Goal: Task Accomplishment & Management: Use online tool/utility

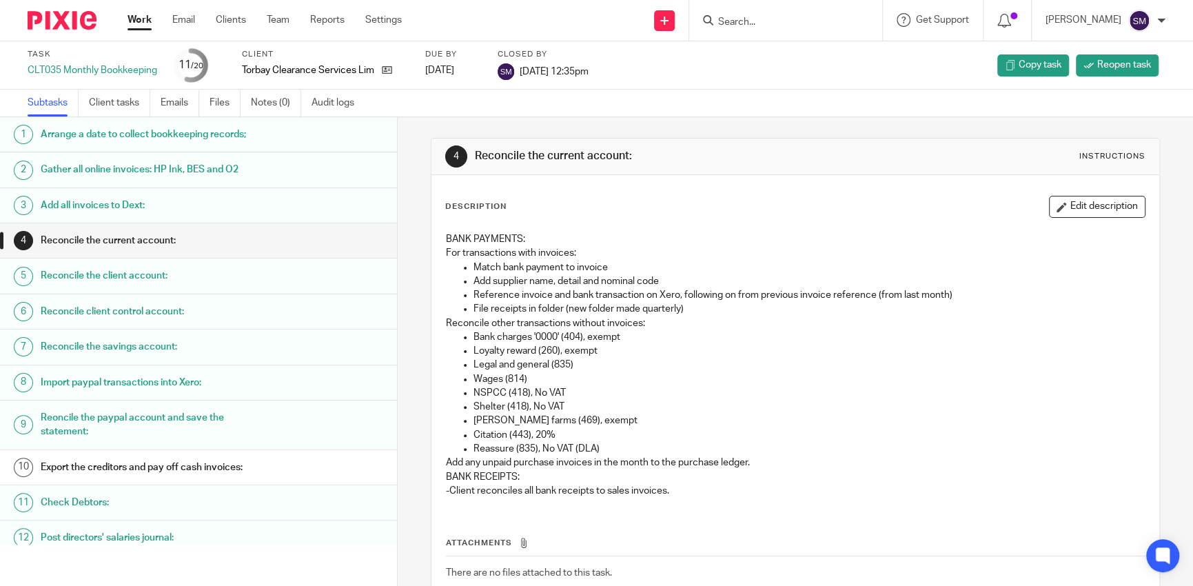
click at [779, 21] on input "Search" at bounding box center [779, 23] width 124 height 12
type input "exminster"
click button "submit" at bounding box center [0, 0] width 0 height 0
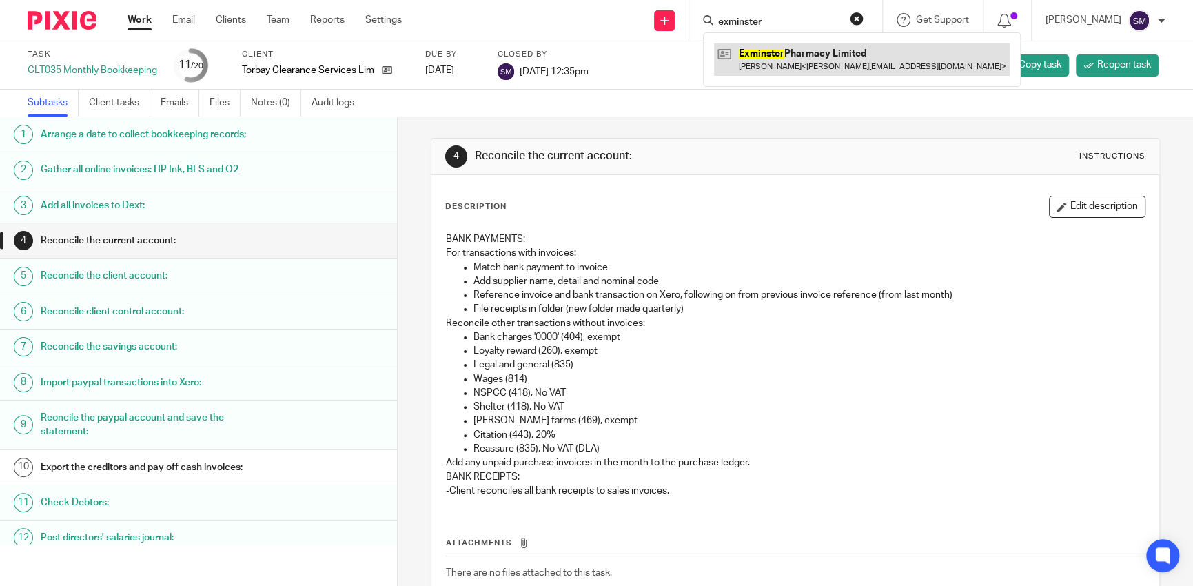
click at [810, 70] on link at bounding box center [862, 59] width 296 height 32
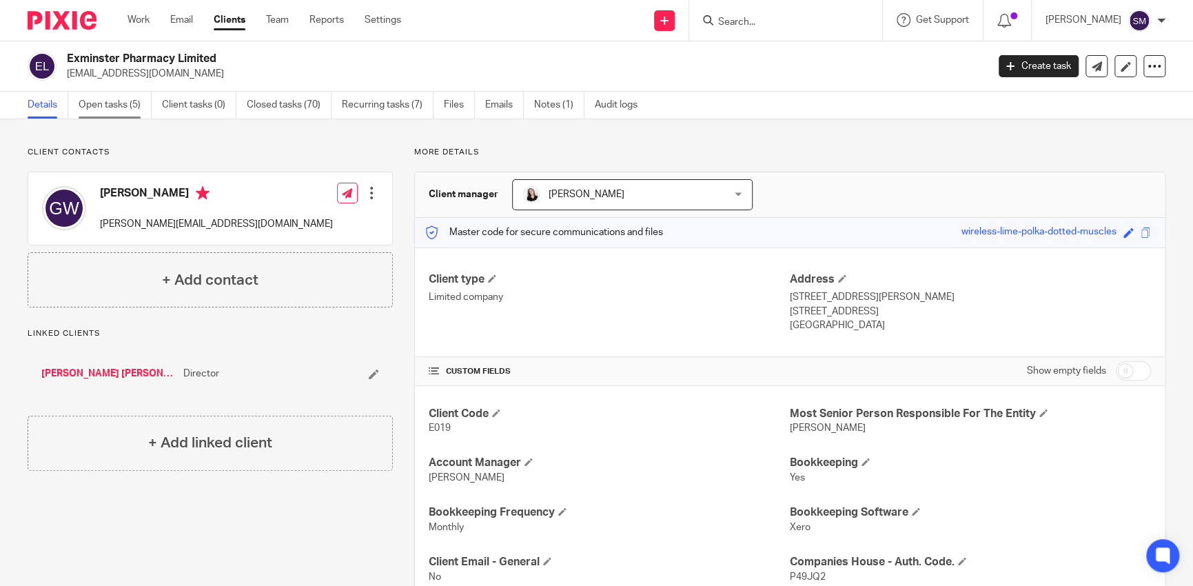
click at [111, 107] on link "Open tasks (5)" at bounding box center [115, 105] width 73 height 27
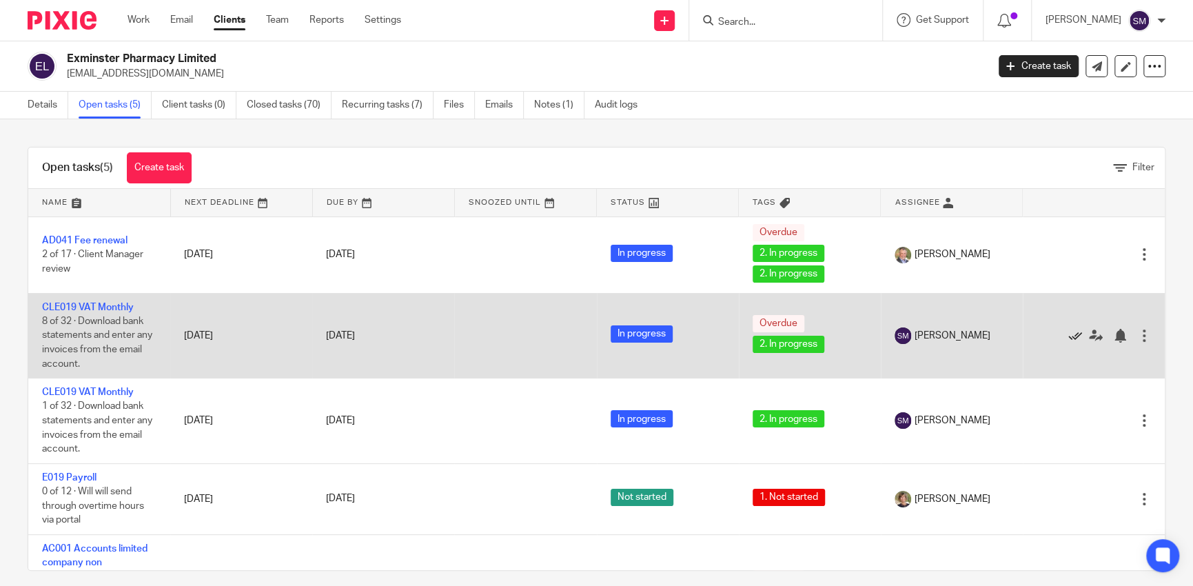
click at [1068, 334] on icon at bounding box center [1075, 336] width 14 height 14
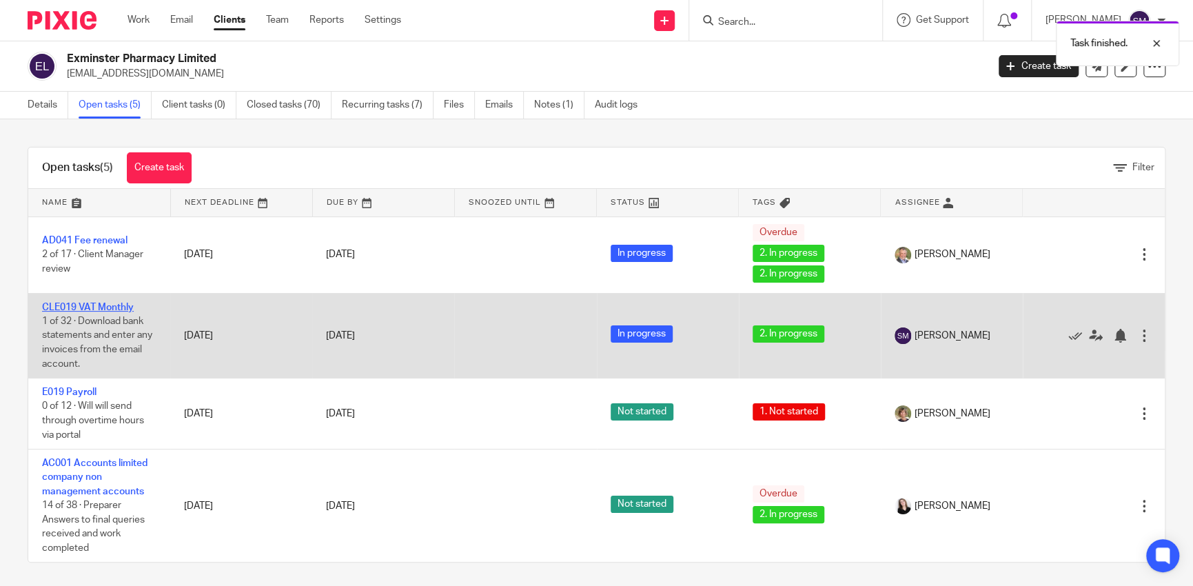
click at [78, 305] on link "CLE019 VAT Monthly" at bounding box center [88, 307] width 92 height 10
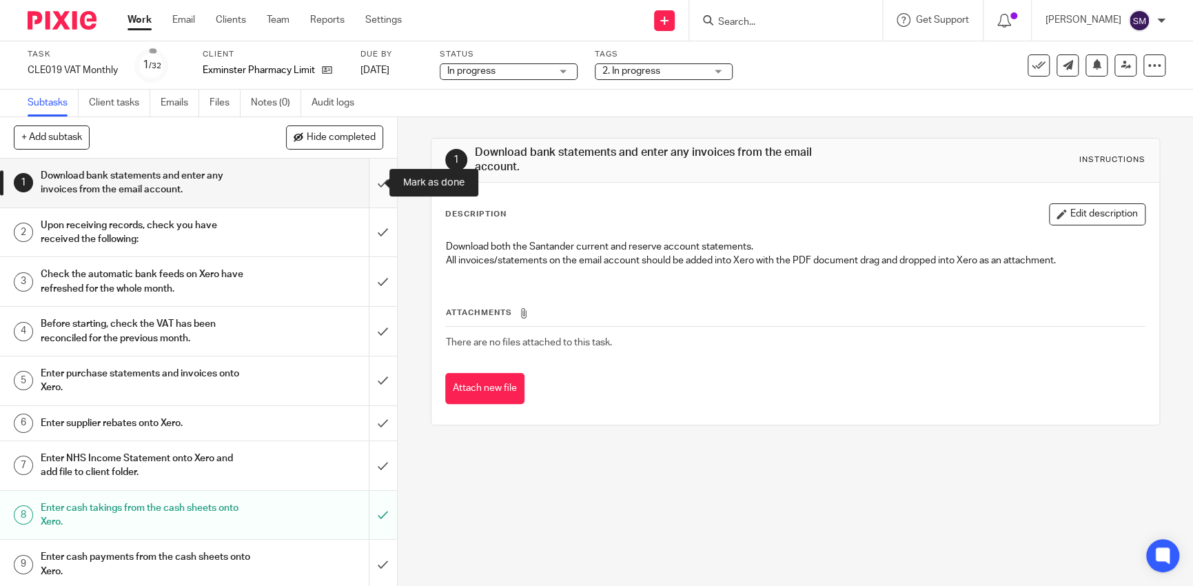
click at [364, 183] on input "submit" at bounding box center [198, 182] width 397 height 49
click at [364, 225] on input "submit" at bounding box center [198, 232] width 397 height 49
drag, startPoint x: 378, startPoint y: 268, endPoint x: 366, endPoint y: 284, distance: 19.7
click at [375, 271] on input "submit" at bounding box center [198, 281] width 397 height 49
click at [369, 314] on input "submit" at bounding box center [198, 331] width 397 height 49
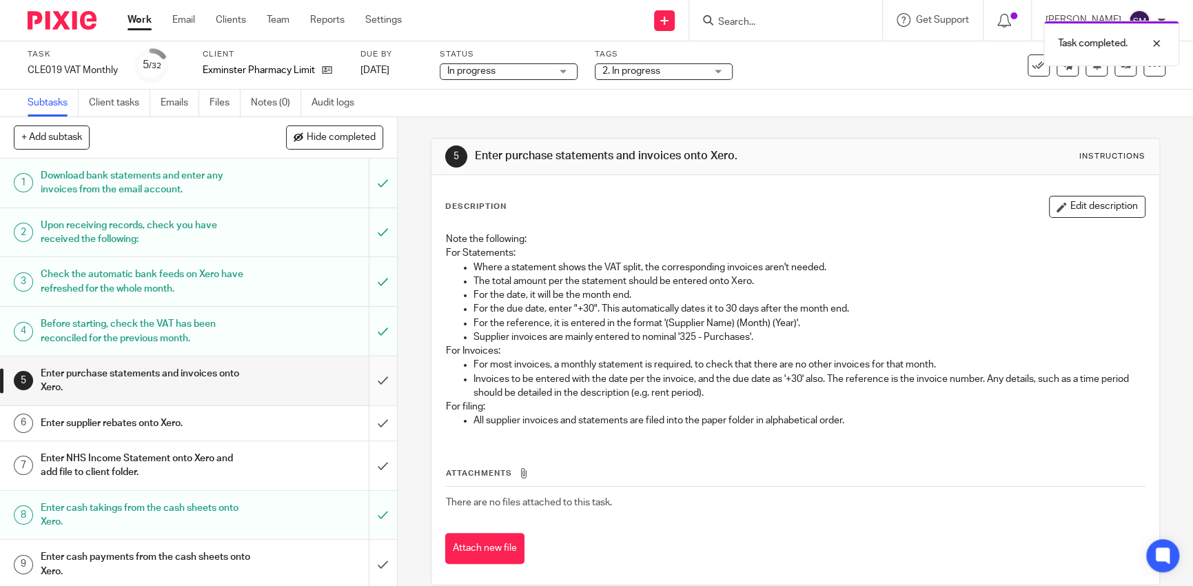
click at [370, 373] on input "submit" at bounding box center [198, 380] width 397 height 49
drag, startPoint x: 371, startPoint y: 404, endPoint x: 372, endPoint y: 415, distance: 11.0
click at [372, 411] on input "submit" at bounding box center [198, 423] width 397 height 34
click at [370, 451] on input "submit" at bounding box center [198, 465] width 397 height 49
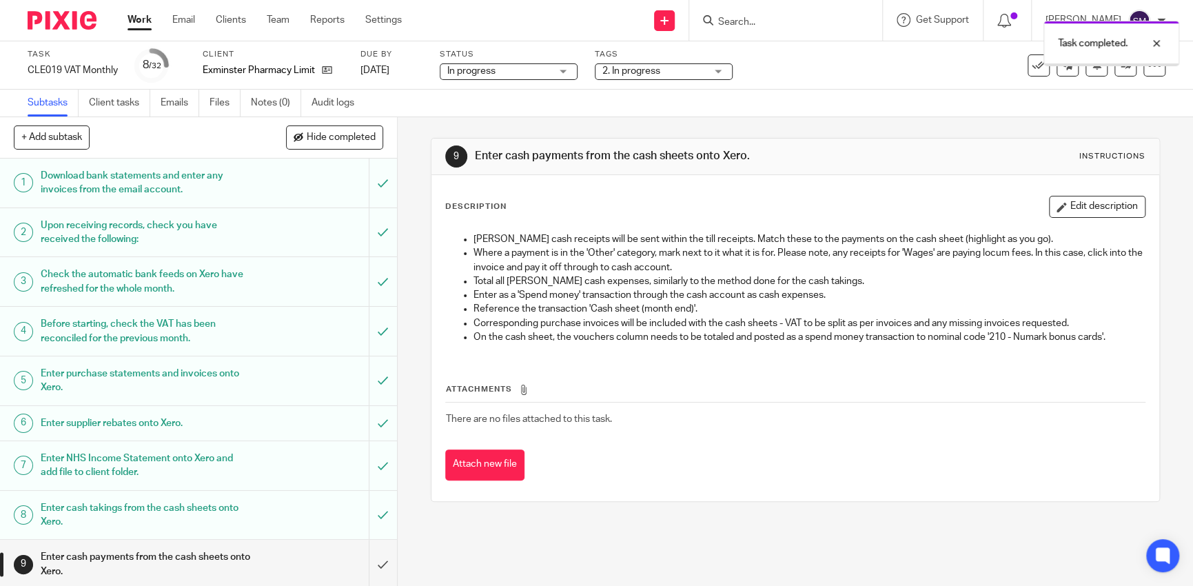
scroll to position [207, 0]
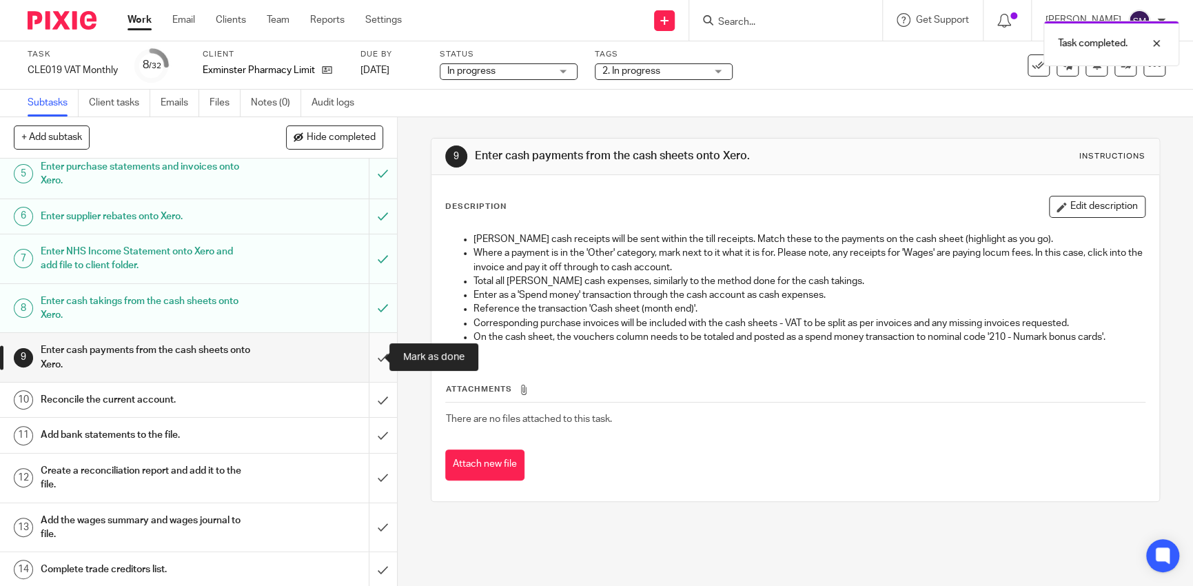
click at [365, 351] on input "submit" at bounding box center [198, 357] width 397 height 49
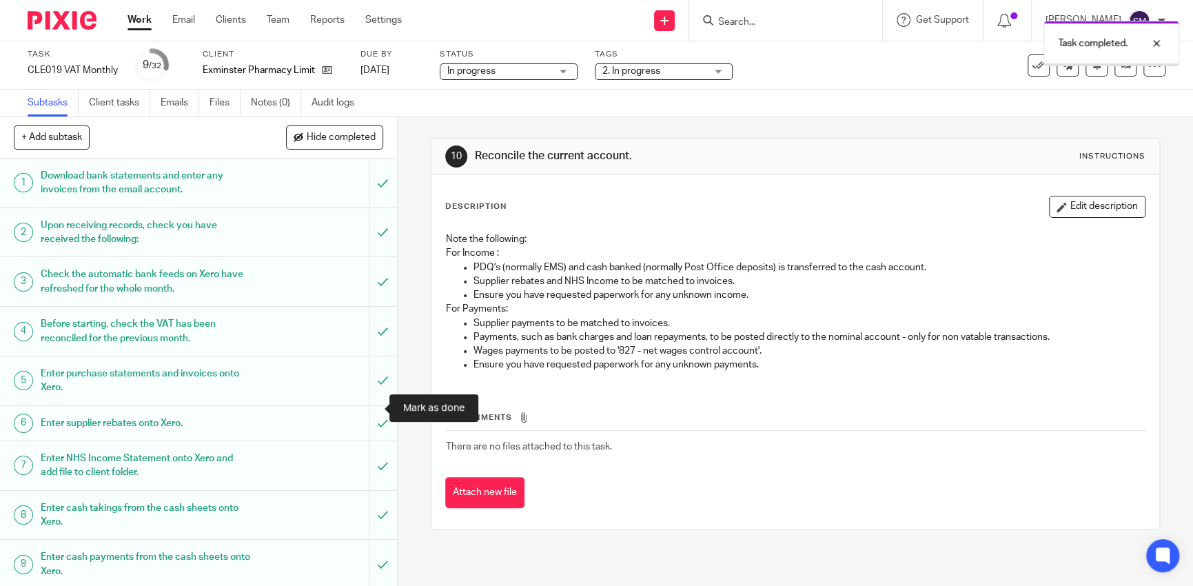
scroll to position [276, 0]
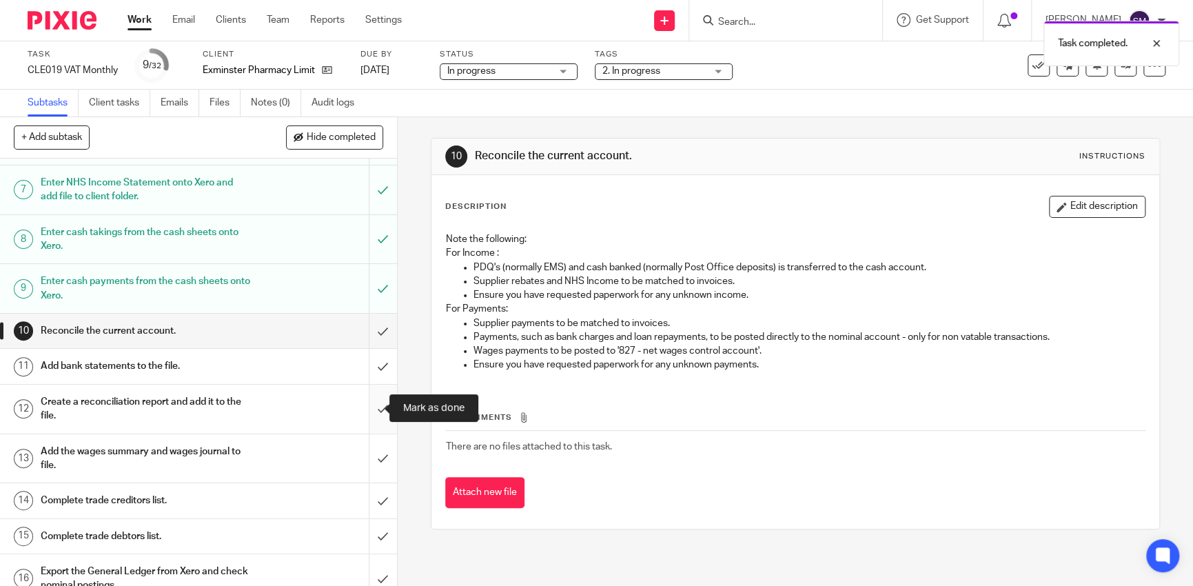
click at [369, 404] on input "submit" at bounding box center [198, 408] width 397 height 49
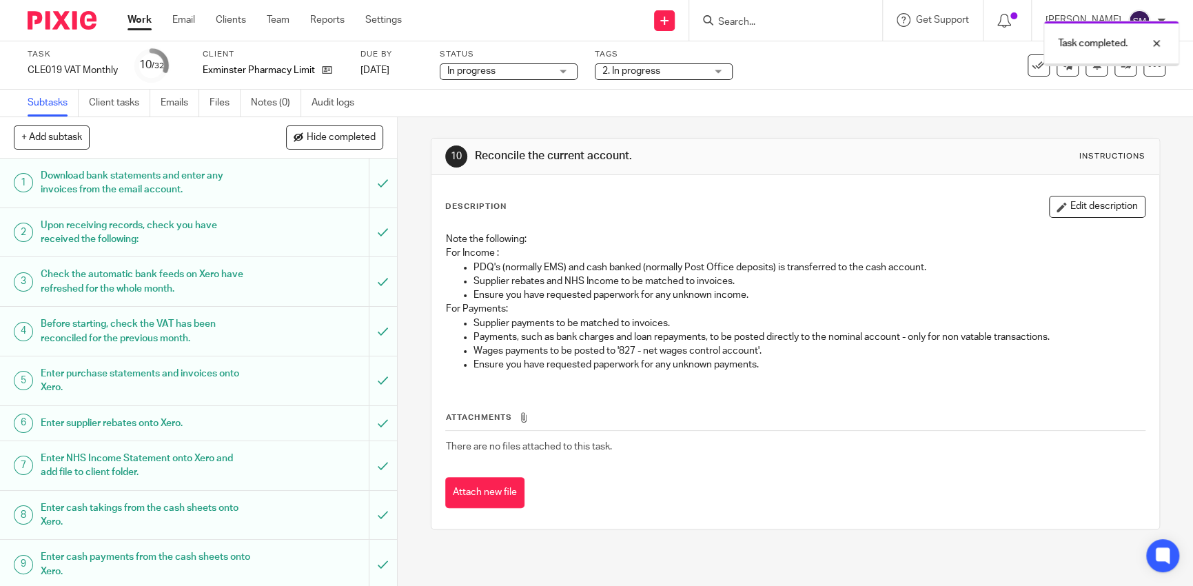
scroll to position [345, 0]
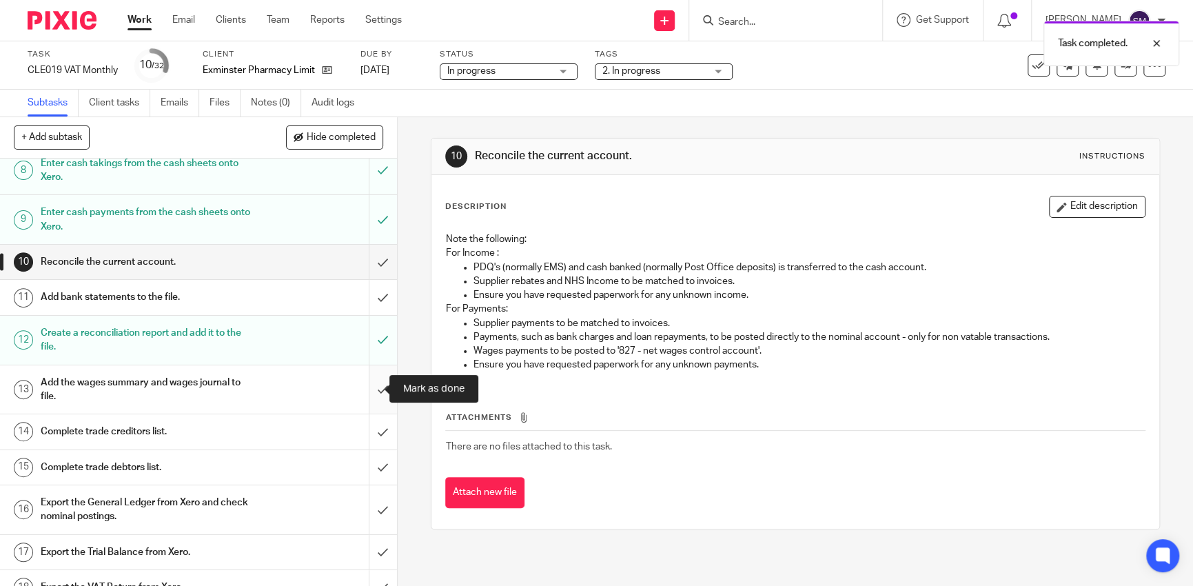
click at [363, 389] on input "submit" at bounding box center [198, 389] width 397 height 49
click at [374, 424] on input "submit" at bounding box center [198, 431] width 397 height 34
click at [369, 462] on input "submit" at bounding box center [198, 467] width 397 height 34
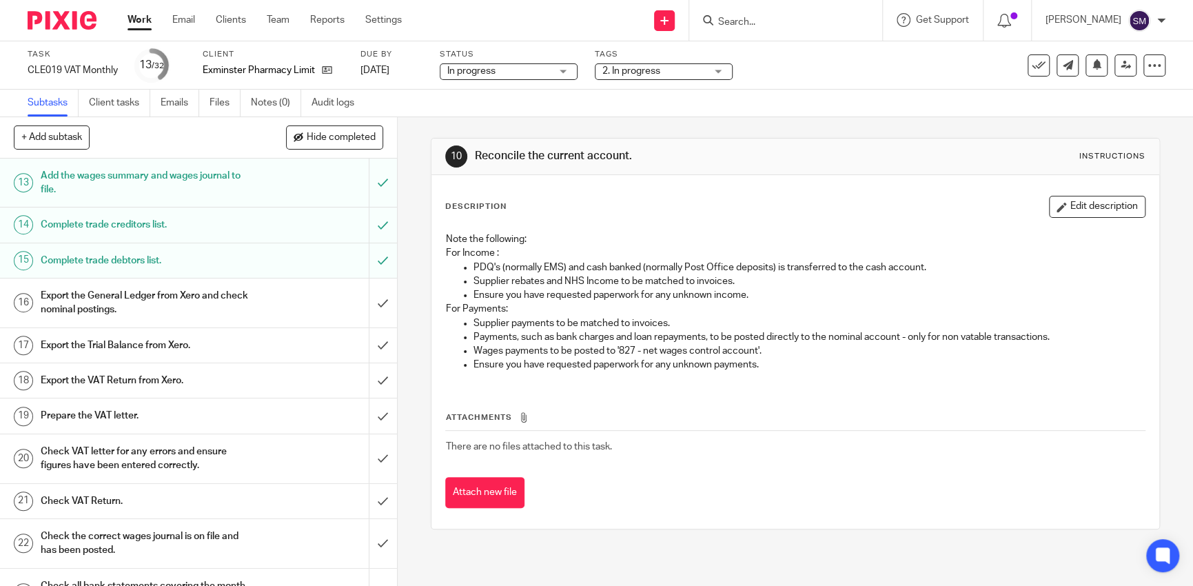
scroll to position [345, 0]
